Goal: Task Accomplishment & Management: Use online tool/utility

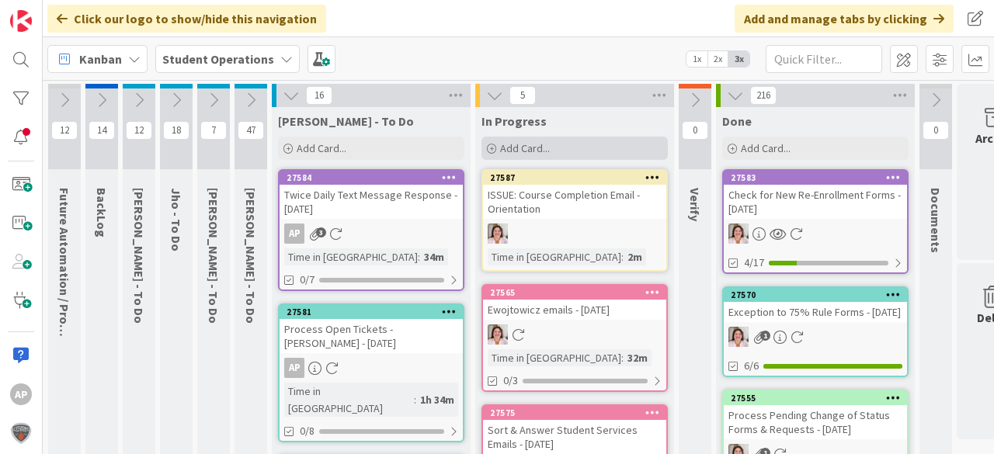
click at [527, 147] on span "Add Card..." at bounding box center [525, 148] width 50 height 14
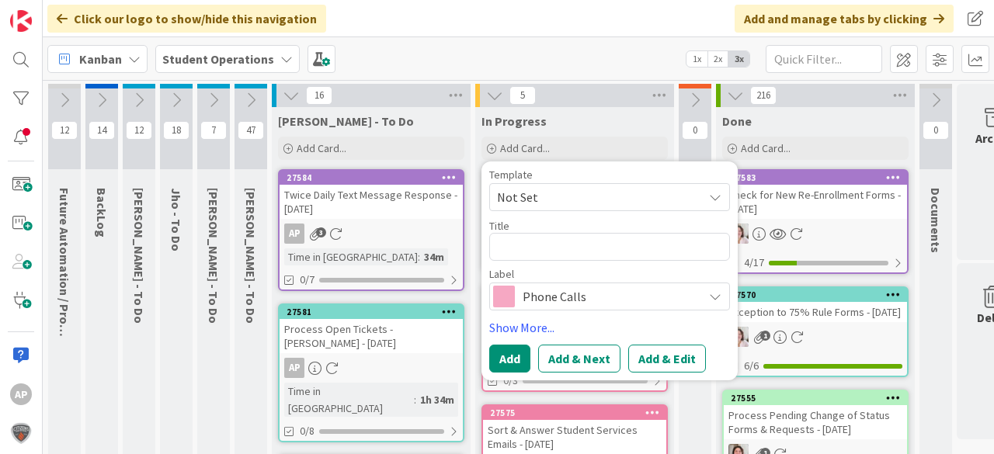
click at [553, 189] on span "Not Set" at bounding box center [594, 197] width 194 height 20
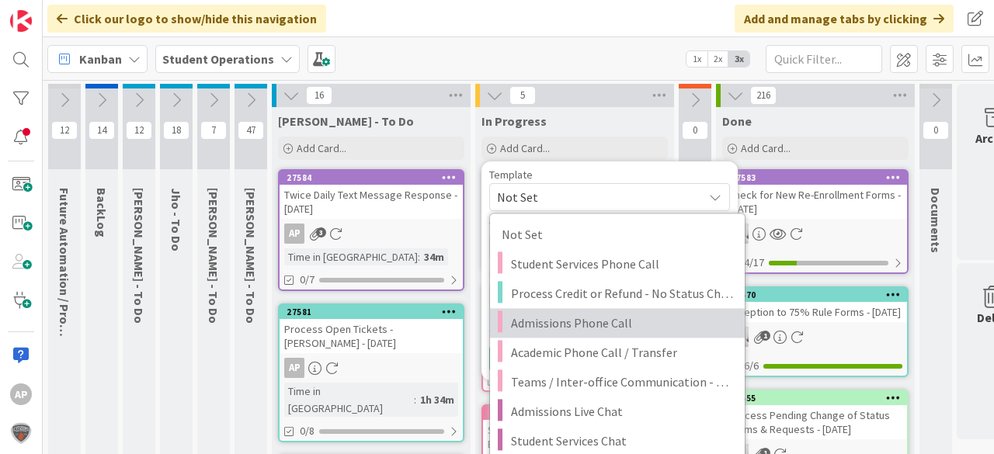
click at [610, 320] on span "Admissions Phone Call" at bounding box center [622, 323] width 222 height 20
type textarea "x"
type textarea "Admissions Phone Call"
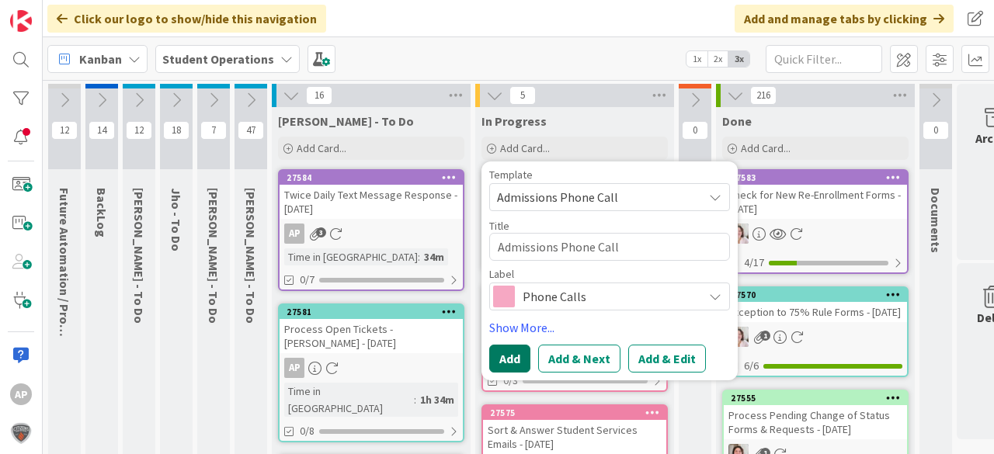
click at [509, 357] on button "Add" at bounding box center [509, 359] width 41 height 28
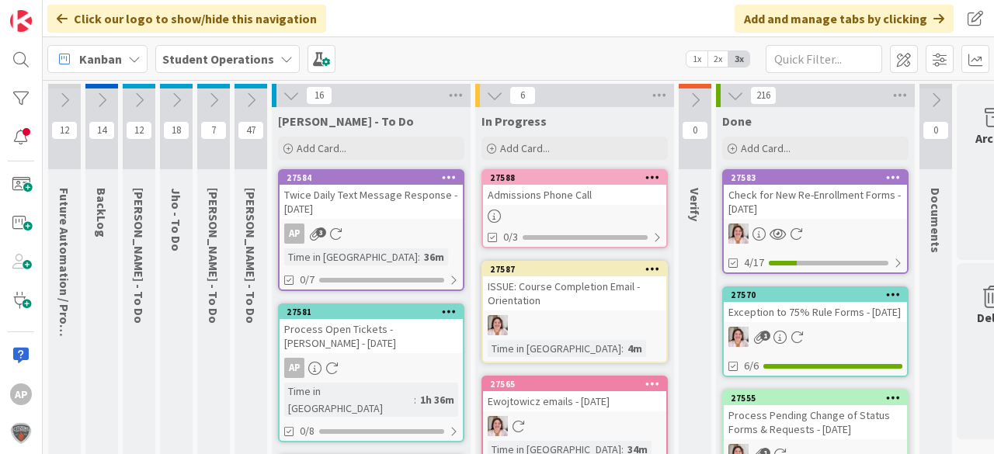
click at [576, 219] on div at bounding box center [574, 216] width 183 height 13
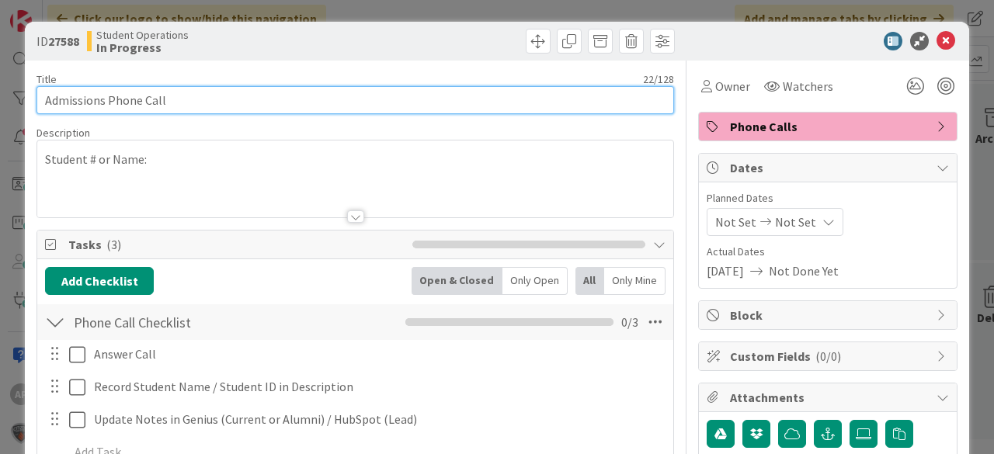
click at [311, 103] on input "Admissions Phone Call" at bounding box center [355, 100] width 638 height 28
click at [193, 99] on input "Admissions Phone Call - Kyn;[PERSON_NAME]" at bounding box center [355, 100] width 638 height 28
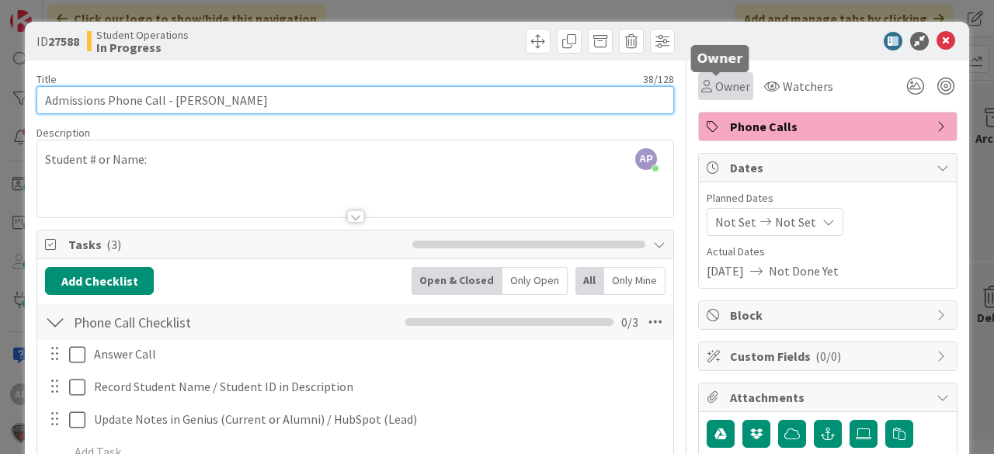
type input "Admissions Phone Call - [PERSON_NAME]"
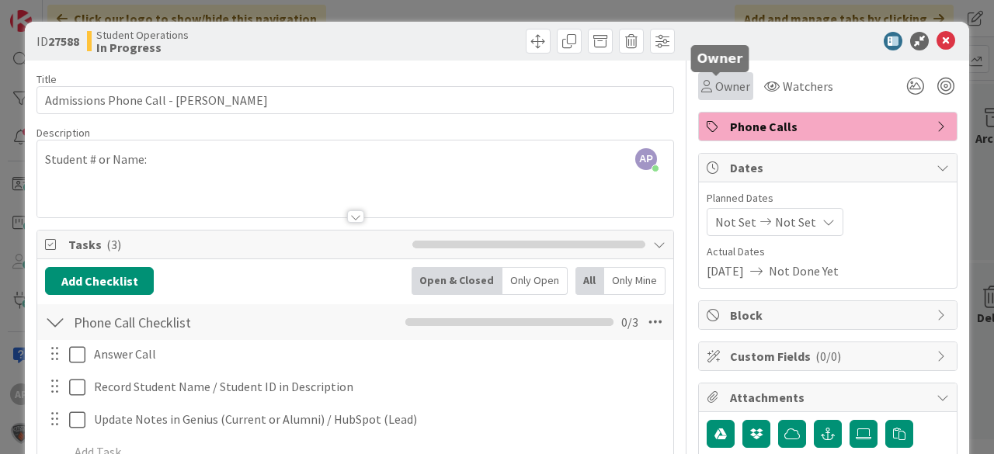
click at [715, 88] on span "Owner" at bounding box center [732, 86] width 35 height 19
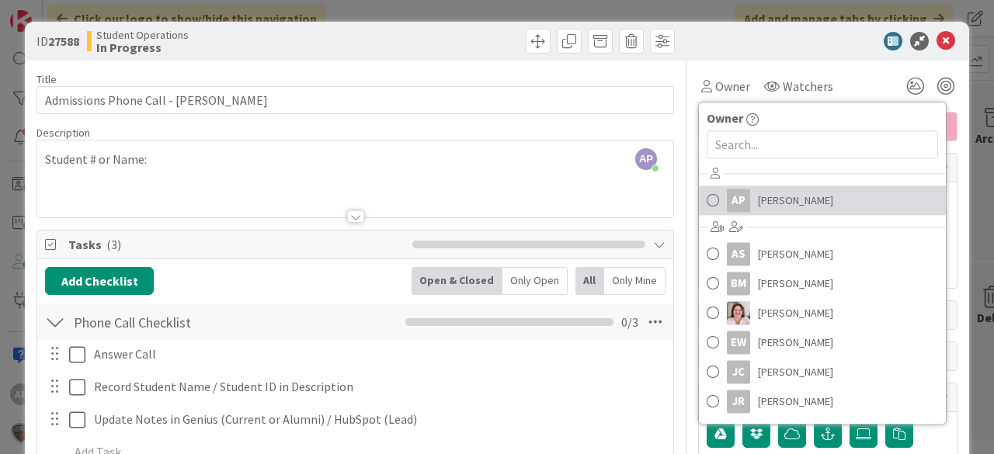
click at [778, 196] on span "[PERSON_NAME]" at bounding box center [795, 200] width 75 height 23
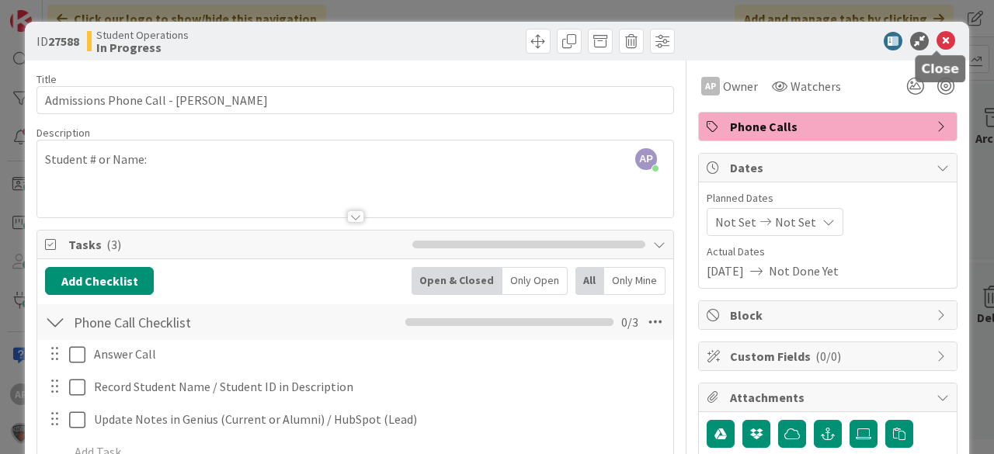
click at [937, 33] on icon at bounding box center [946, 41] width 19 height 19
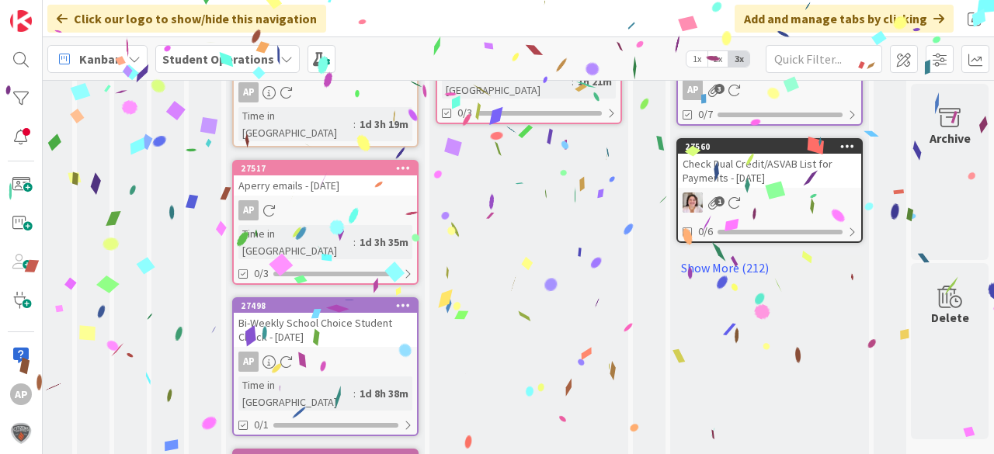
scroll to position [1073, 52]
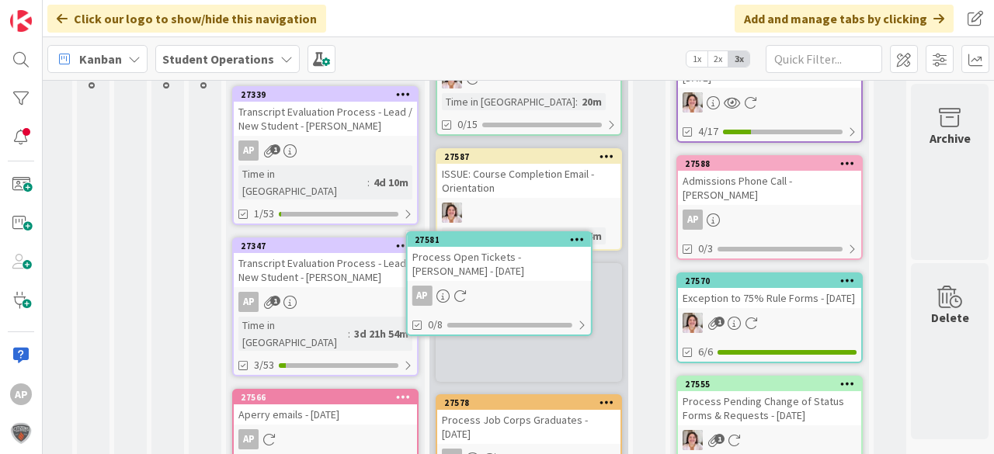
scroll to position [241, 52]
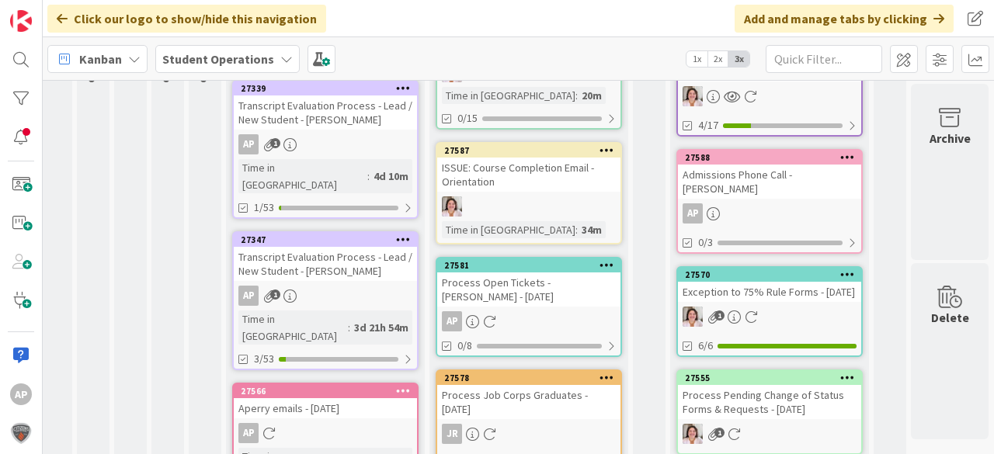
click at [571, 297] on div "Process Open Tickets - [PERSON_NAME] - [DATE]" at bounding box center [528, 290] width 183 height 34
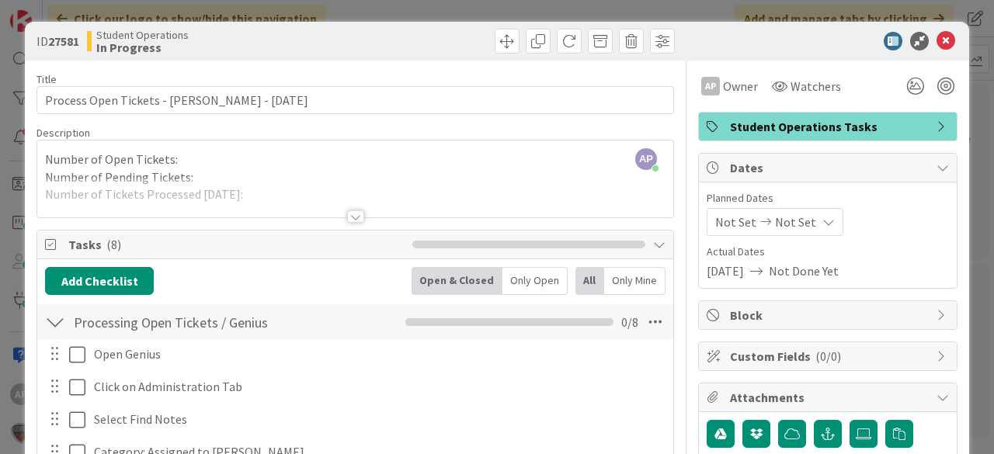
click at [196, 158] on div "AP [PERSON_NAME] just joined Number of Open Tickets: Number of Pending Tickets:…" at bounding box center [355, 179] width 636 height 77
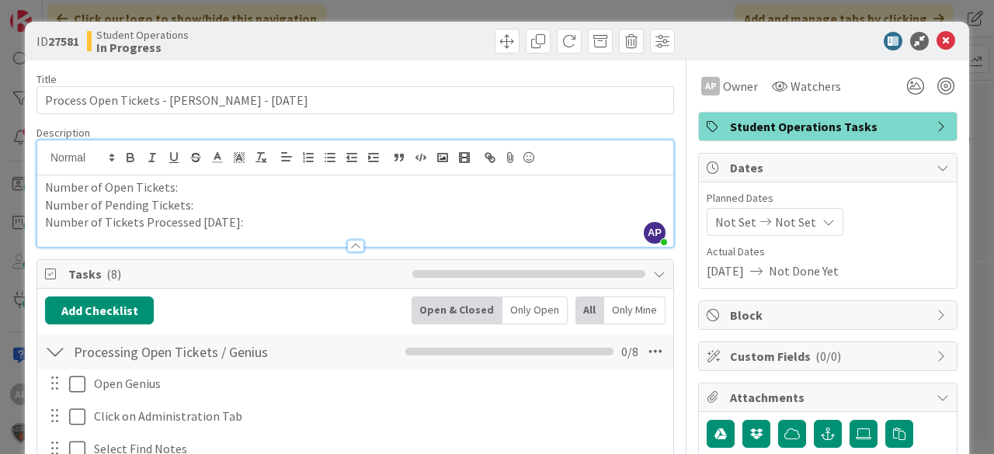
click at [201, 183] on p "Number of Open Tickets:" at bounding box center [355, 188] width 620 height 18
click at [219, 206] on p "Number of Pending Tickets:" at bounding box center [355, 205] width 620 height 18
click at [202, 203] on p "Number of Pending Tickets:" at bounding box center [355, 205] width 620 height 18
click at [251, 224] on p "Number of Tickets Processed [DATE]:" at bounding box center [355, 223] width 620 height 18
drag, startPoint x: 181, startPoint y: 185, endPoint x: 279, endPoint y: 173, distance: 98.5
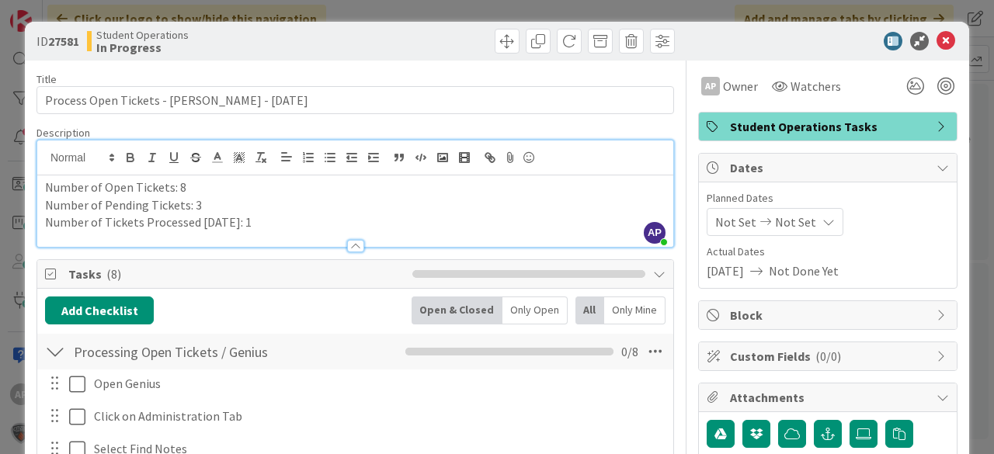
click at [181, 184] on p "Number of Open Tickets: 8" at bounding box center [355, 188] width 620 height 18
click at [202, 199] on p "Number of Pending Tickets: 3" at bounding box center [355, 205] width 620 height 18
click at [181, 183] on p "Number of Open Tickets: 7" at bounding box center [355, 188] width 620 height 18
click at [242, 222] on p "Number of Tickets Processed [DATE]: 2" at bounding box center [355, 223] width 620 height 18
click at [175, 186] on p "Number of Open Tickets: 6" at bounding box center [355, 188] width 620 height 18
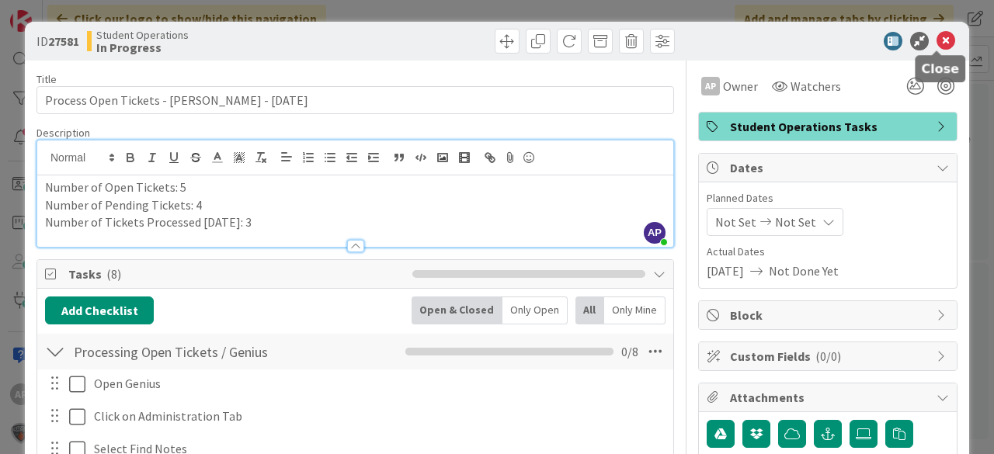
click at [937, 42] on icon at bounding box center [946, 41] width 19 height 19
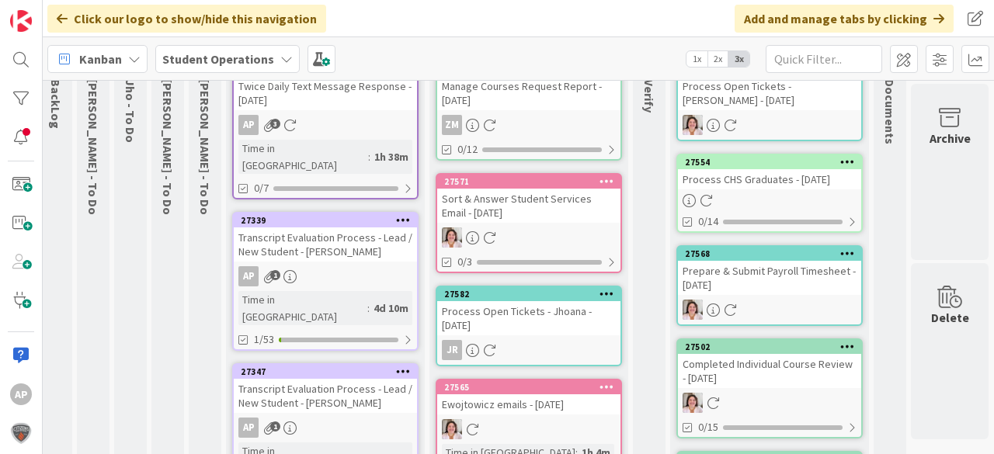
scroll to position [0, 55]
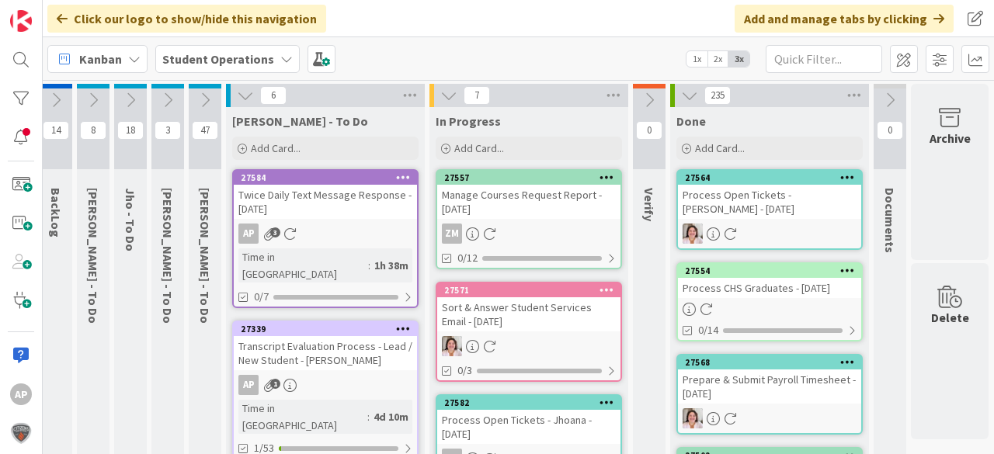
click at [89, 108] on button at bounding box center [93, 100] width 33 height 23
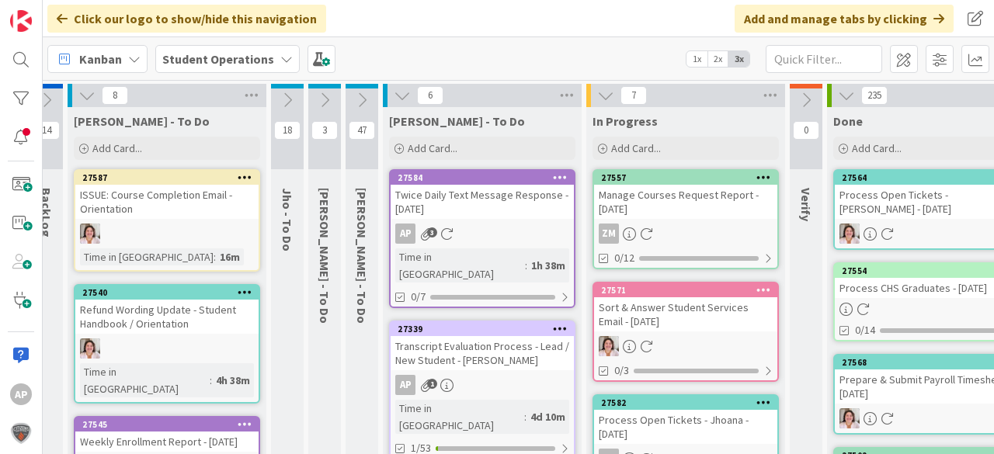
click at [359, 99] on icon at bounding box center [361, 100] width 17 height 17
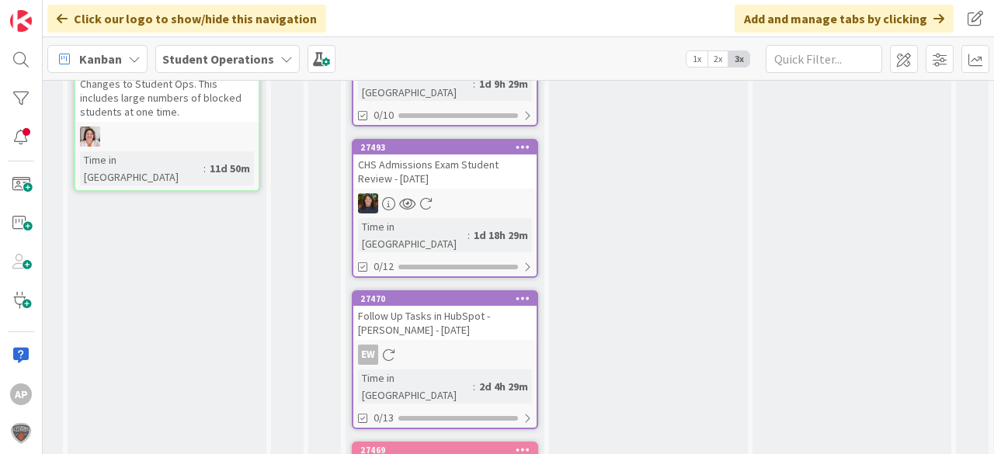
scroll to position [1031, 55]
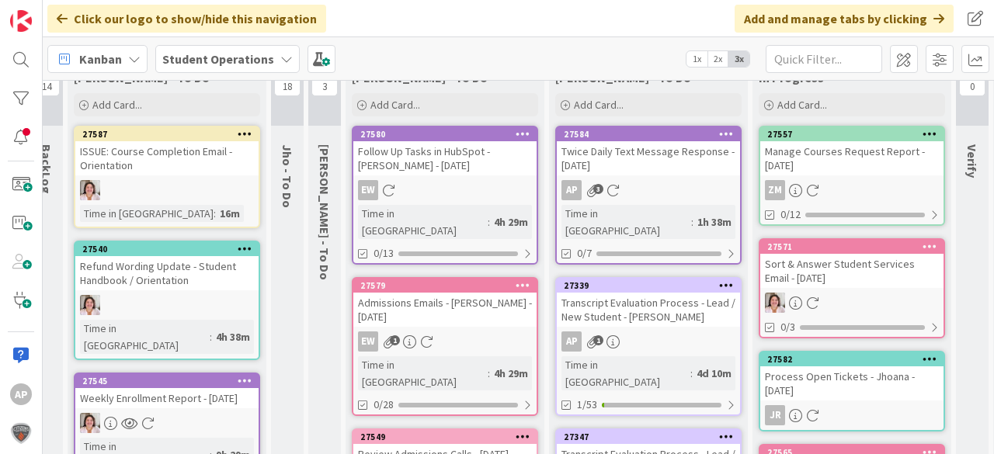
scroll to position [0, 55]
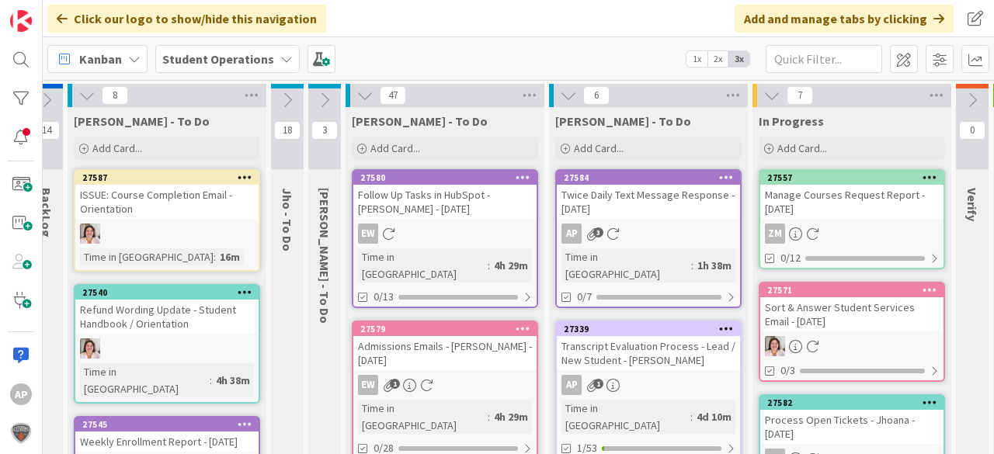
click at [363, 101] on icon at bounding box center [364, 95] width 17 height 17
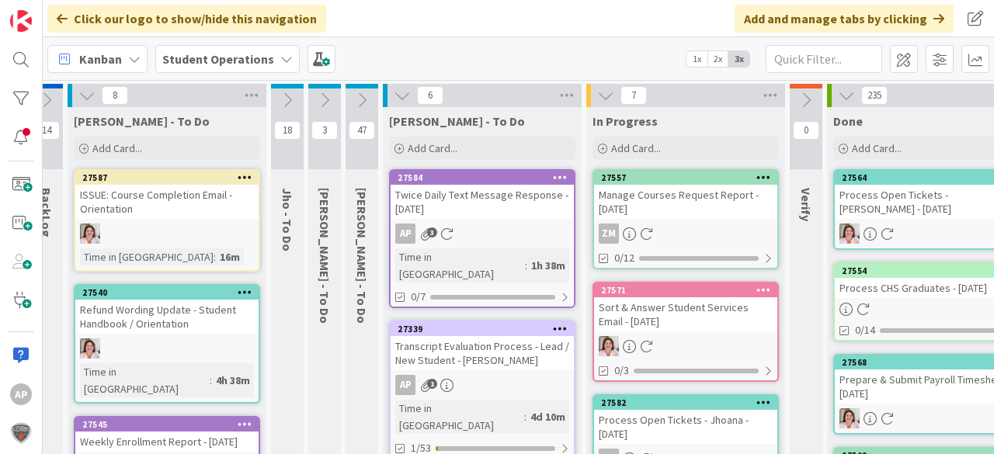
click at [290, 106] on icon at bounding box center [287, 100] width 17 height 17
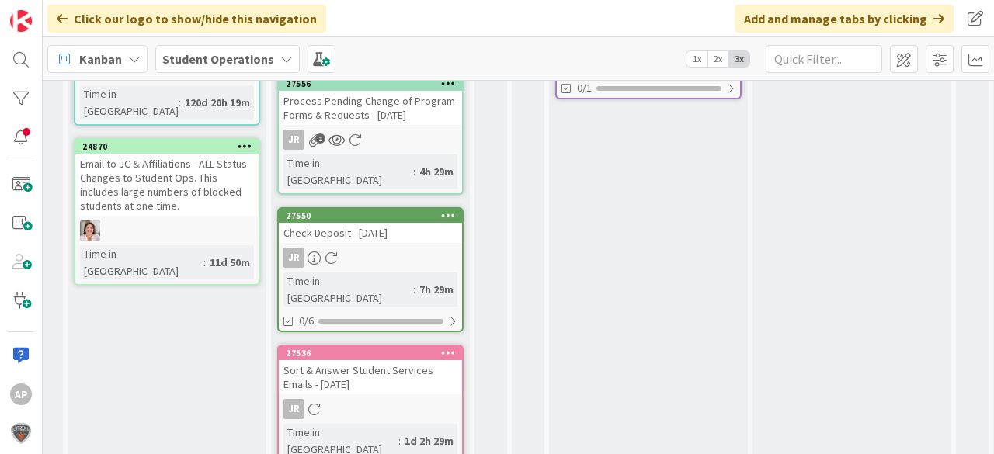
scroll to position [1025, 55]
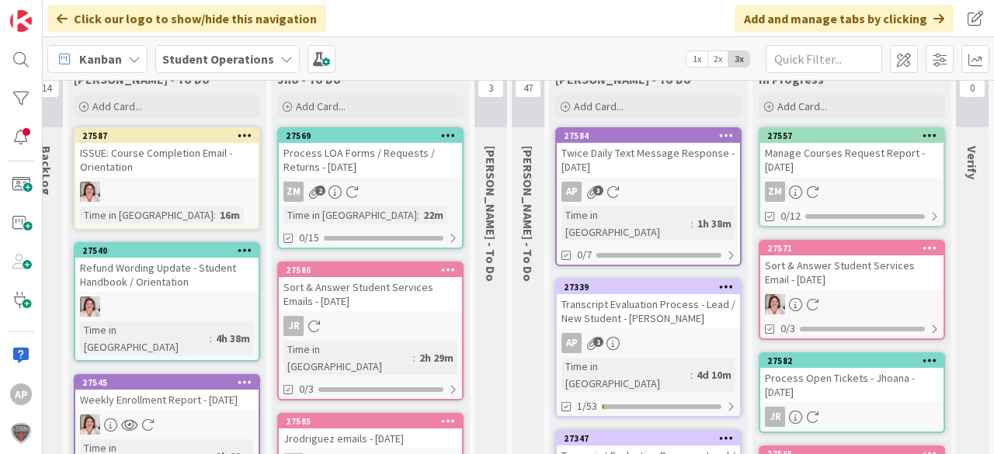
scroll to position [0, 55]
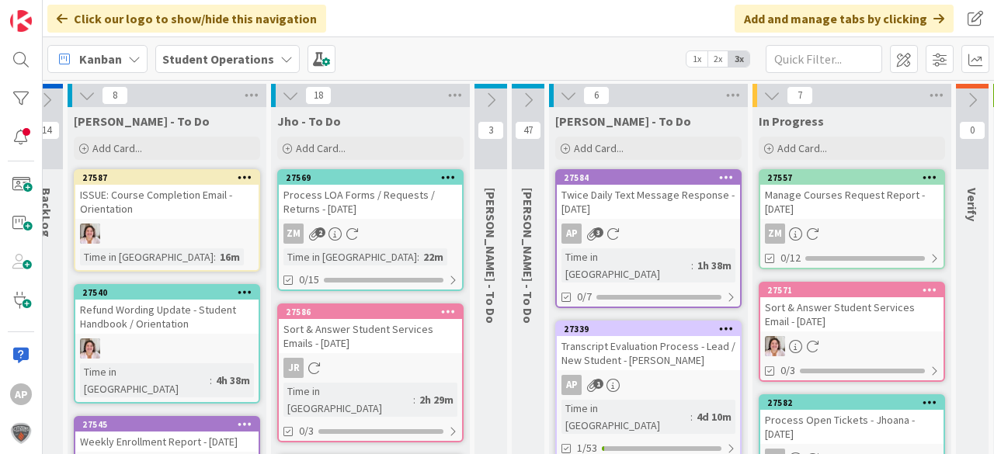
click at [89, 96] on icon at bounding box center [86, 95] width 17 height 17
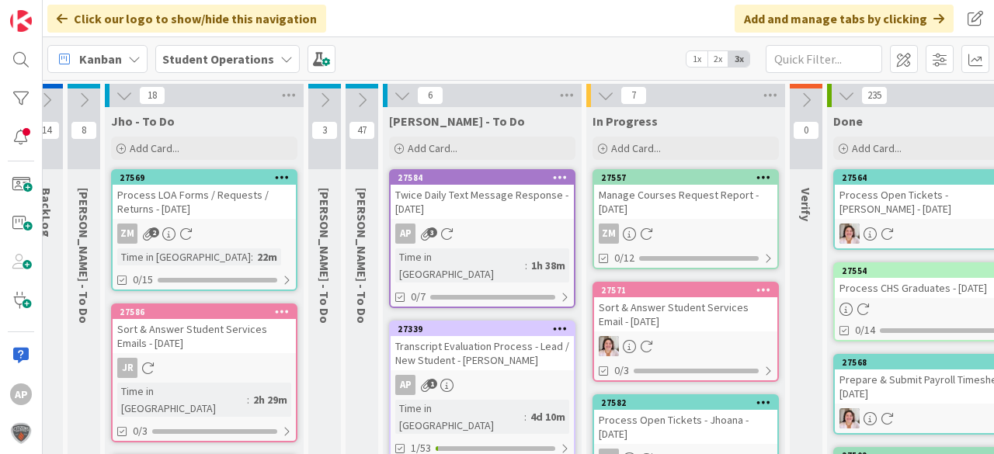
click at [125, 90] on icon at bounding box center [124, 95] width 17 height 17
